Goal: Task Accomplishment & Management: Manage account settings

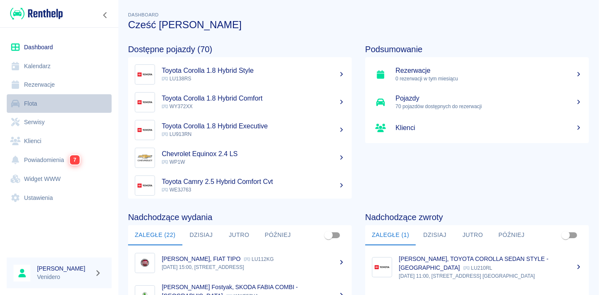
click at [27, 104] on link "Flota" at bounding box center [59, 103] width 105 height 19
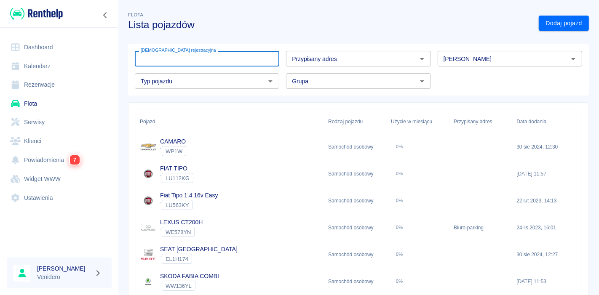
click at [193, 61] on input "[DEMOGRAPHIC_DATA] rejestracyjna" at bounding box center [207, 59] width 144 height 16
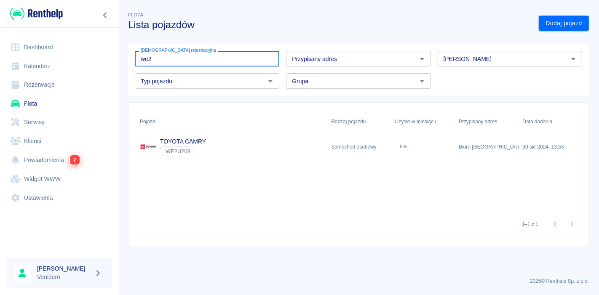
type input "we2"
click at [190, 140] on link "TOYOTA CAMRY" at bounding box center [183, 141] width 46 height 7
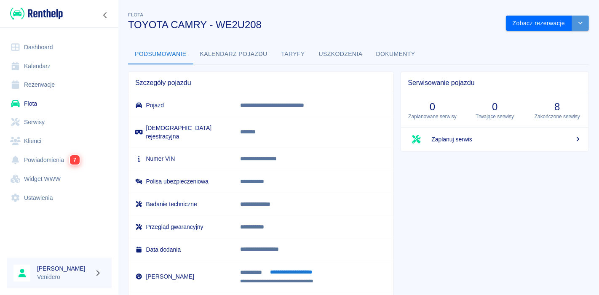
click at [577, 22] on icon "drop-down" at bounding box center [580, 22] width 7 height 5
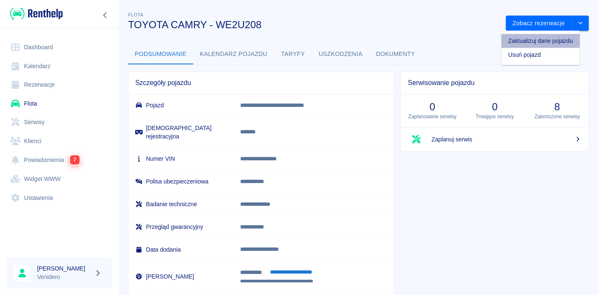
click at [535, 40] on li "Zaktualizuj dane pojazdu" at bounding box center [540, 41] width 78 height 14
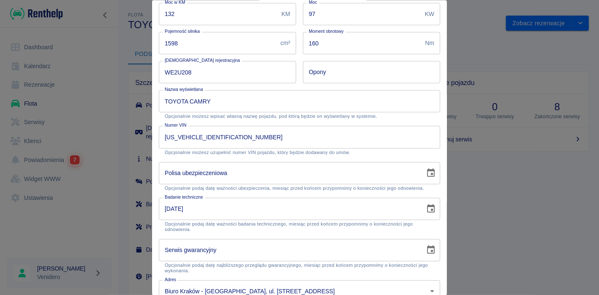
scroll to position [120, 0]
click at [427, 174] on icon "Choose date" at bounding box center [431, 172] width 8 height 8
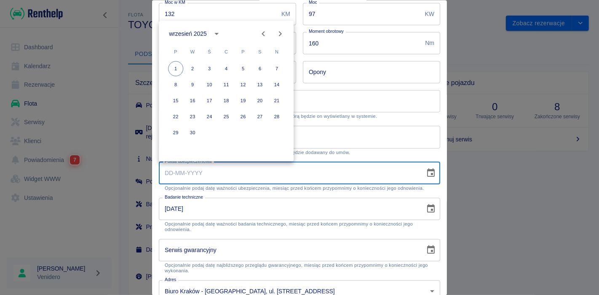
click at [215, 34] on icon "calendar view is open, switch to year view" at bounding box center [216, 34] width 10 height 10
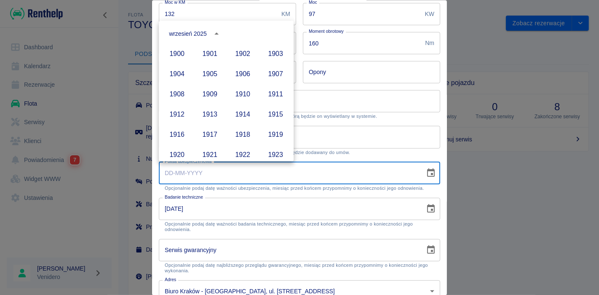
scroll to position [577, 0]
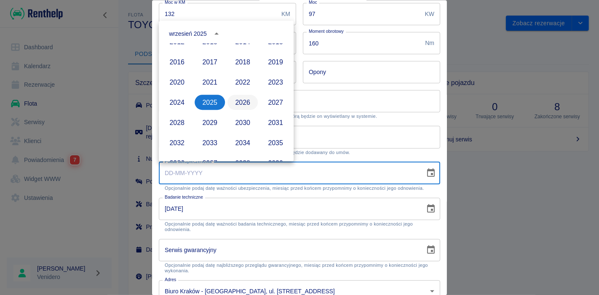
click at [238, 106] on button "2026" at bounding box center [242, 102] width 30 height 15
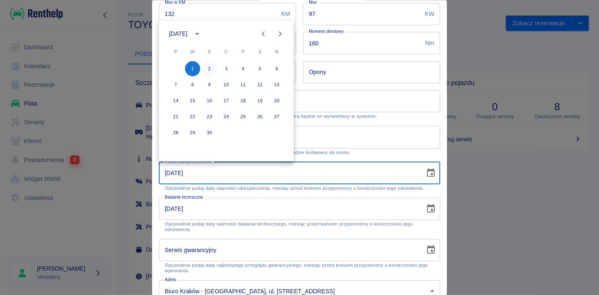
click at [209, 64] on button "2" at bounding box center [209, 68] width 15 height 15
type input "02-09-2026"
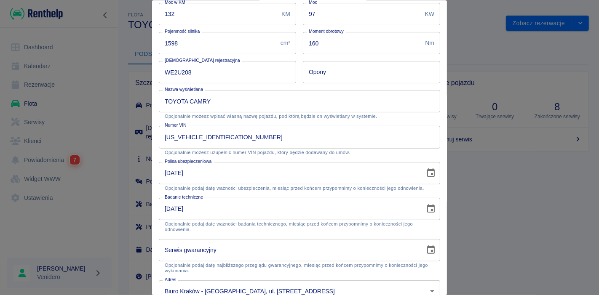
scroll to position [166, 0]
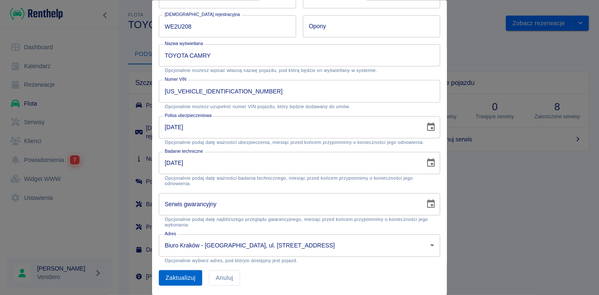
click at [177, 279] on button "Zaktualizuj" at bounding box center [180, 278] width 43 height 16
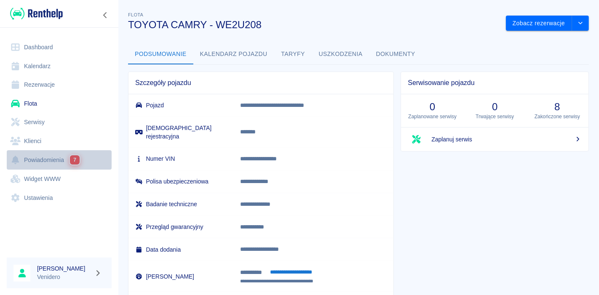
click at [50, 158] on link "Powiadomienia 7" at bounding box center [59, 159] width 105 height 19
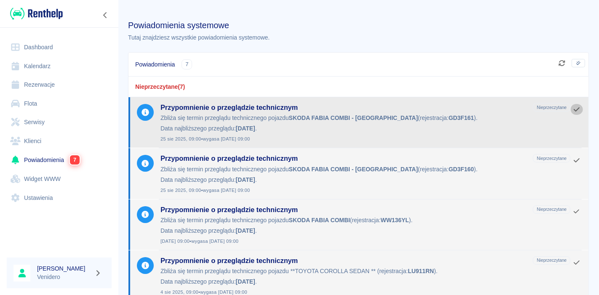
click at [572, 106] on icon "Oznacz jako przeczytane" at bounding box center [576, 109] width 8 height 7
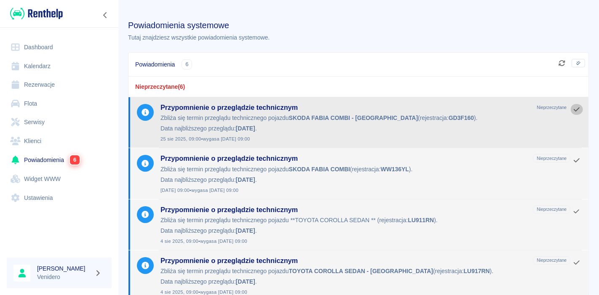
click at [572, 109] on icon "Oznacz jako przeczytane" at bounding box center [576, 109] width 8 height 7
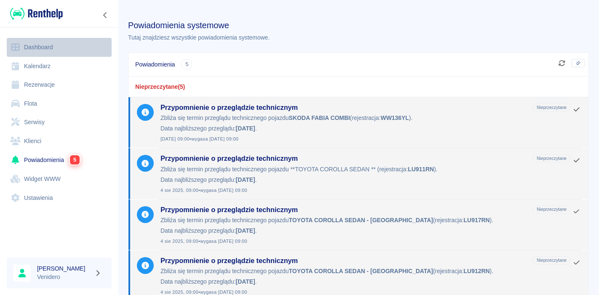
click at [36, 47] on link "Dashboard" at bounding box center [59, 47] width 105 height 19
